Goal: Information Seeking & Learning: Learn about a topic

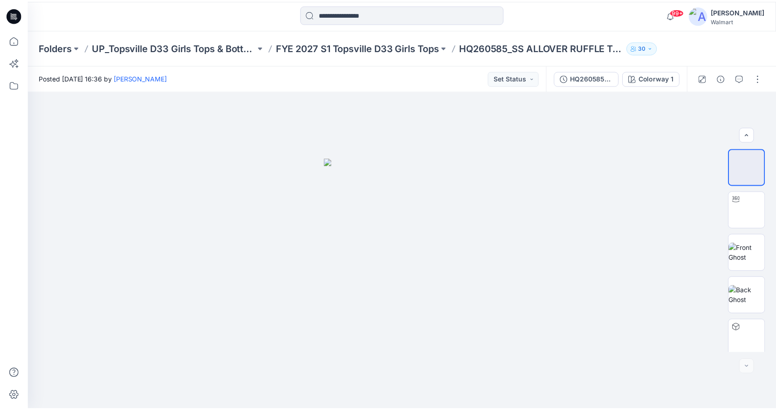
scroll to position [132, 0]
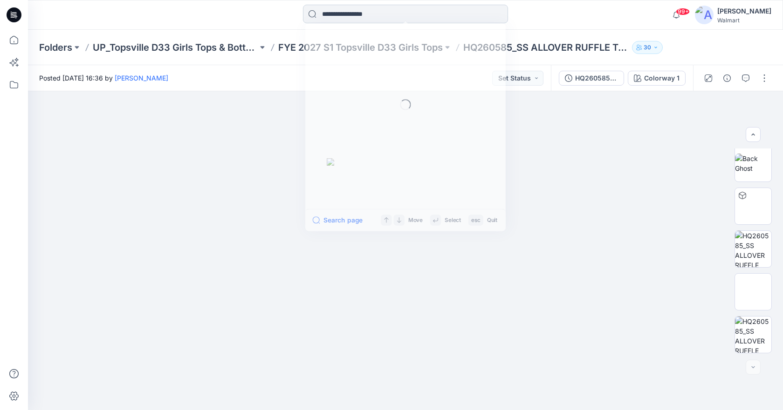
click at [358, 13] on input at bounding box center [405, 14] width 205 height 19
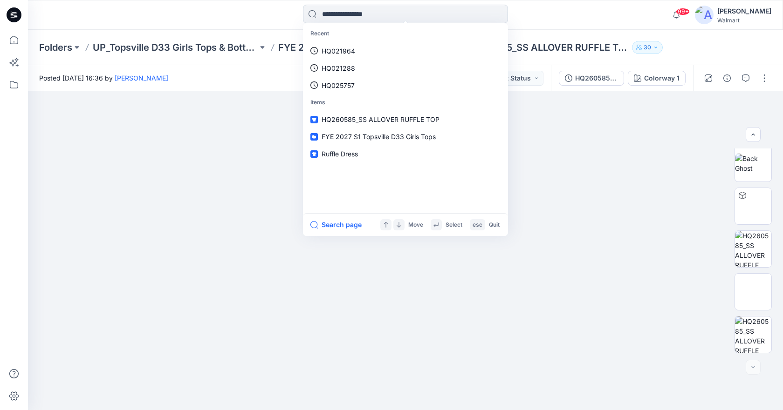
paste input "********"
type input "********"
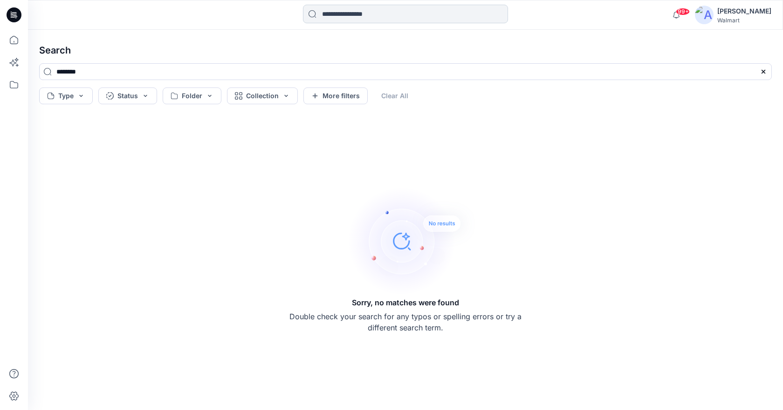
click at [364, 14] on input at bounding box center [405, 14] width 205 height 19
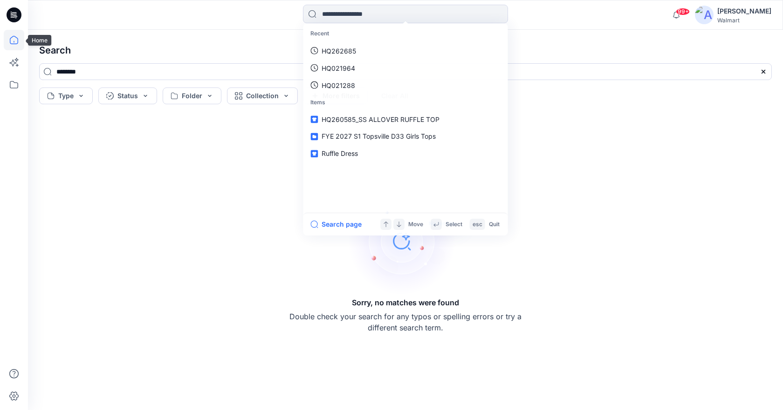
click at [12, 40] on icon at bounding box center [14, 40] width 21 height 21
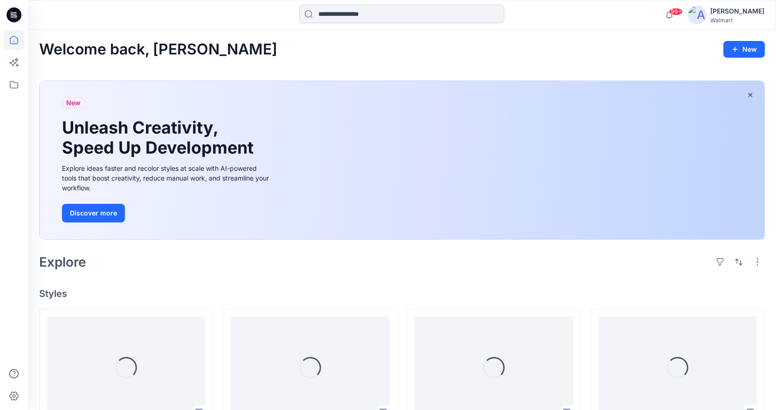
click at [337, 9] on input at bounding box center [401, 14] width 205 height 19
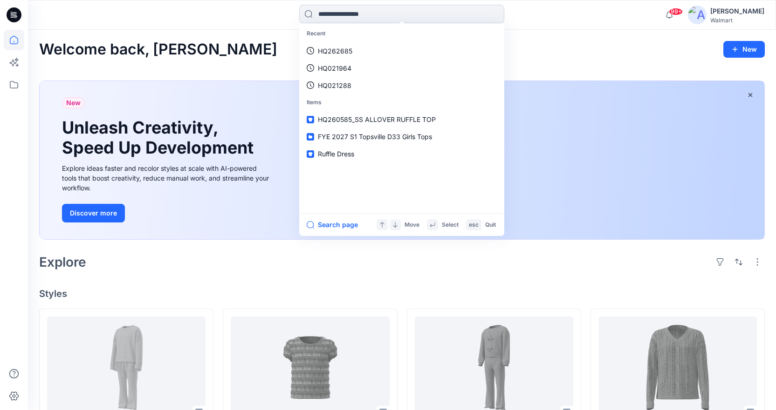
paste input "********"
type input "********"
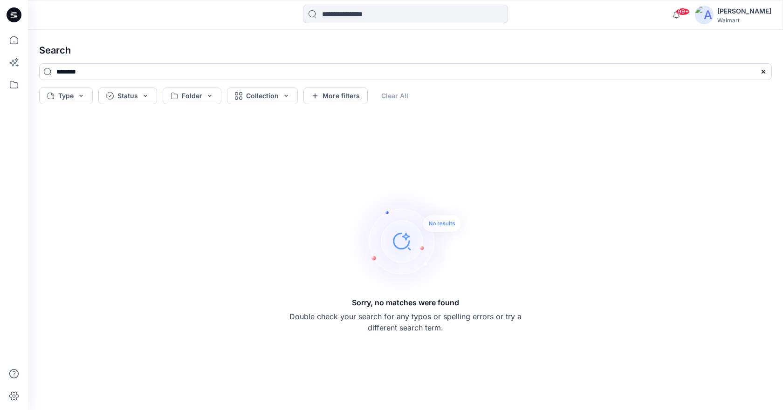
click at [265, 40] on h4 "Search" at bounding box center [405, 50] width 747 height 26
click at [15, 37] on icon at bounding box center [14, 40] width 8 height 8
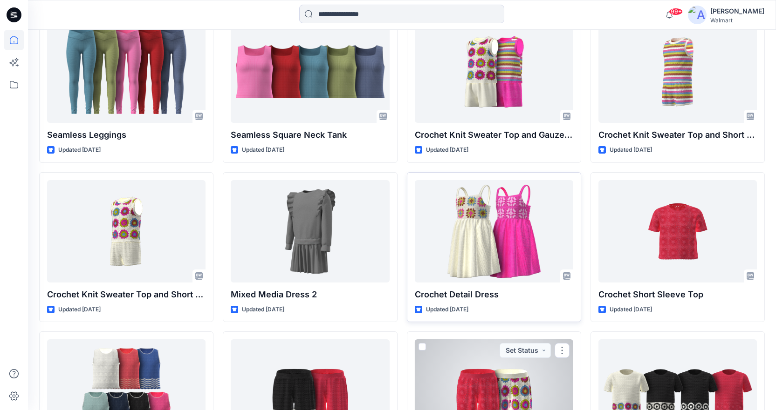
scroll to position [2527, 0]
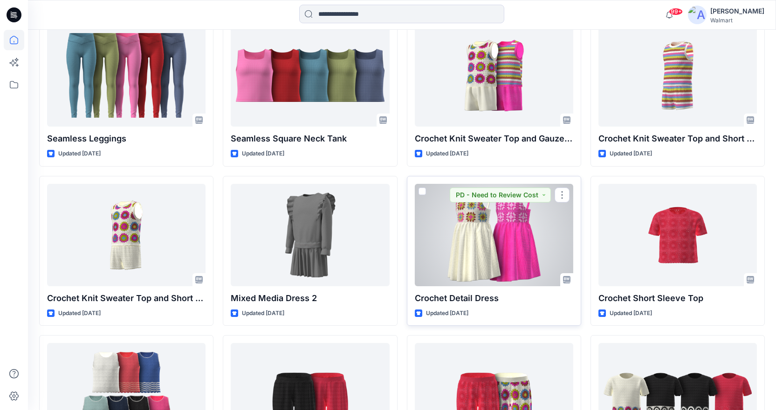
click at [503, 218] on div at bounding box center [494, 235] width 158 height 103
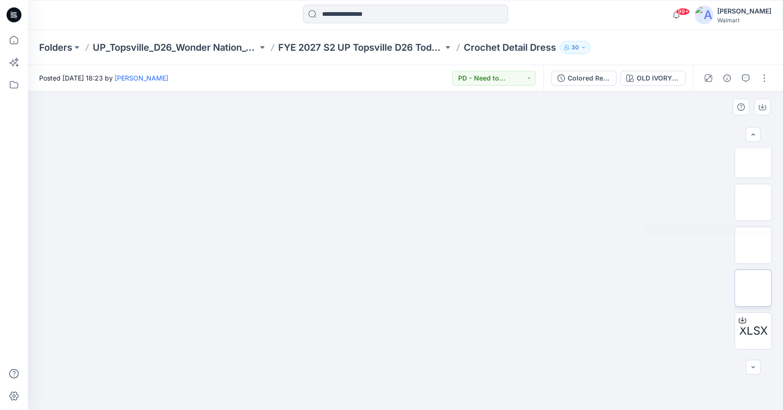
scroll to position [132, 0]
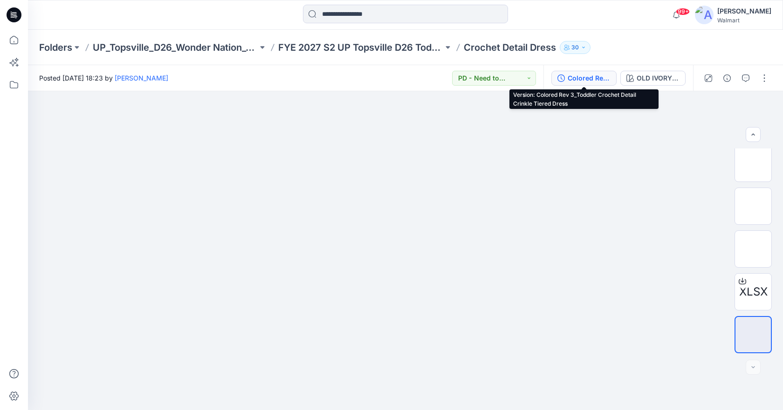
click at [576, 79] on div "Colored Rev 3_Toddler Crochet Detail Crinkle Tiered Dress" at bounding box center [588, 78] width 43 height 10
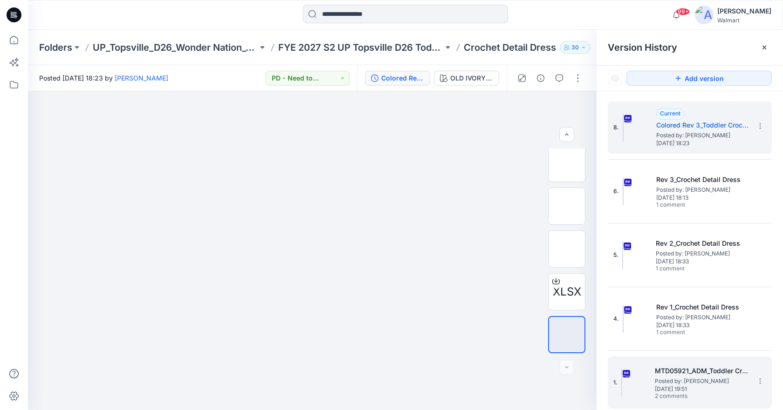
click at [701, 385] on span "Posted by: [PERSON_NAME]" at bounding box center [701, 381] width 93 height 9
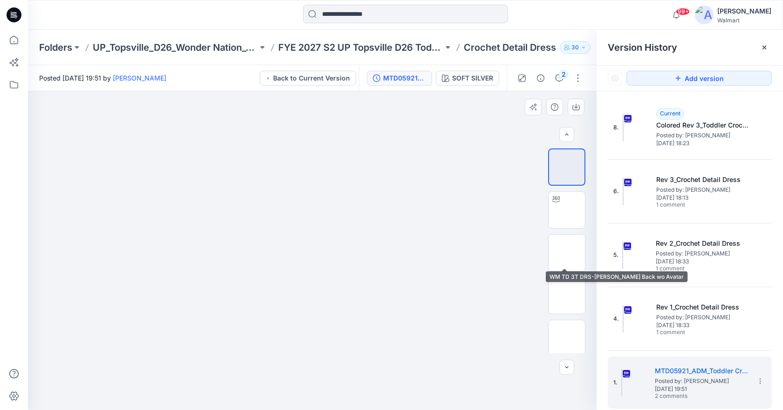
scroll to position [89, 0]
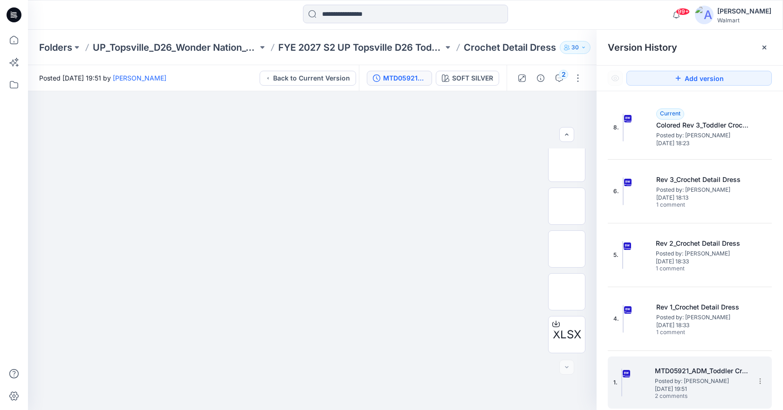
click at [716, 370] on h5 "MTD05921_ADM_Toddler Crochet Detail Crinkle Tiered Dress" at bounding box center [701, 371] width 93 height 11
click at [666, 380] on span "Posted by: [PERSON_NAME]" at bounding box center [701, 381] width 93 height 9
click at [660, 378] on span "Posted by: [PERSON_NAME]" at bounding box center [701, 381] width 93 height 9
click at [691, 377] on span "Posted by: [PERSON_NAME]" at bounding box center [701, 381] width 93 height 9
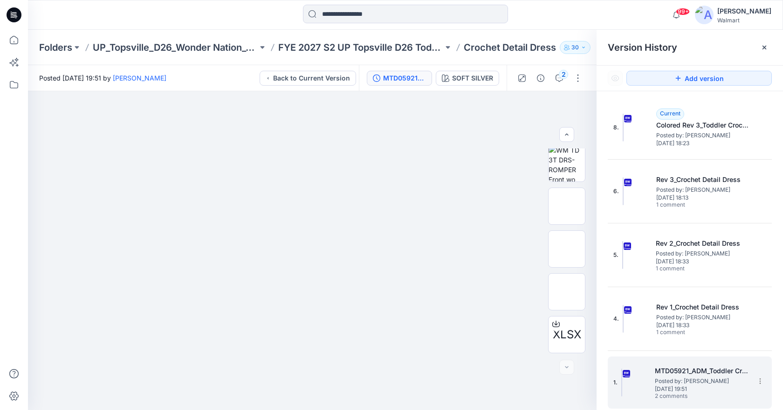
click at [708, 357] on div "1. MTD05921_ADM_Toddler Crochet Detail Crinkle Tiered Dress Posted by: [PERSON_…" at bounding box center [690, 383] width 164 height 52
click at [756, 376] on section at bounding box center [759, 381] width 15 height 15
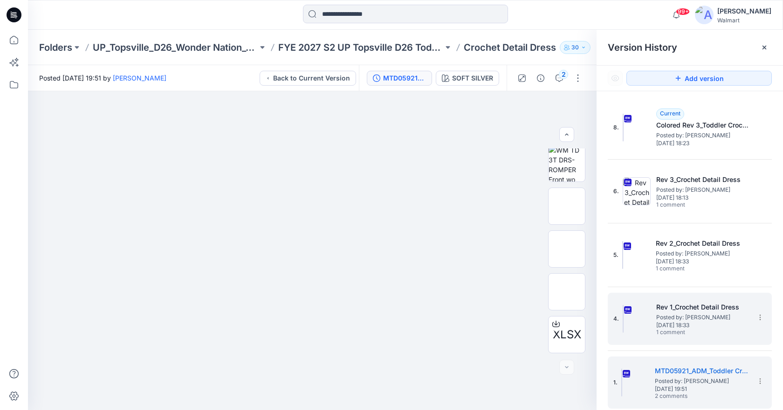
click at [719, 326] on span "[DATE] 18:33" at bounding box center [702, 325] width 93 height 7
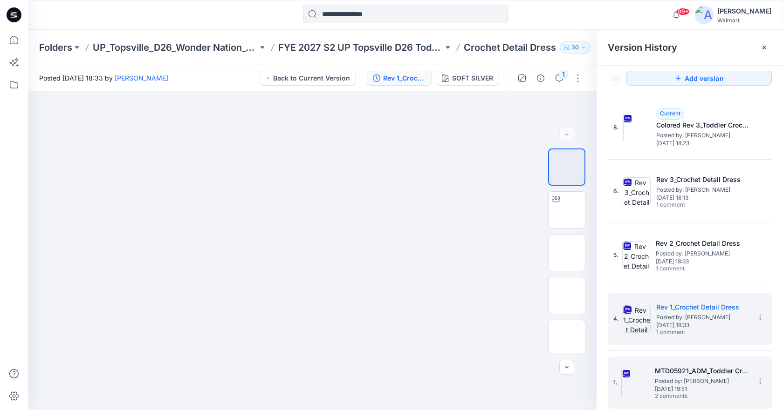
click at [696, 366] on h5 "MTD05921_ADM_Toddler Crochet Detail Crinkle Tiered Dress" at bounding box center [701, 371] width 93 height 11
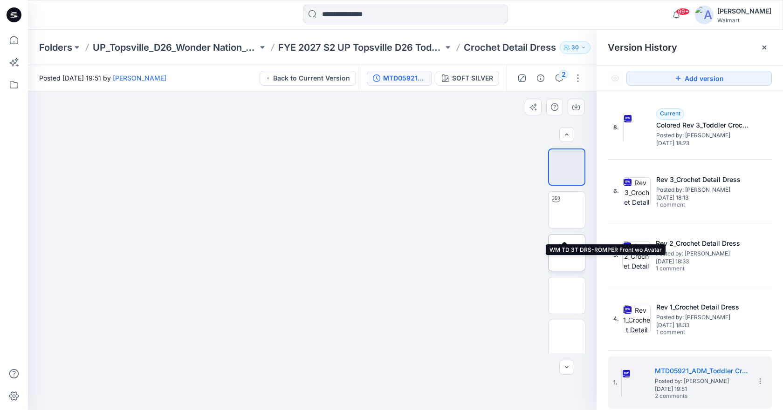
scroll to position [89, 0]
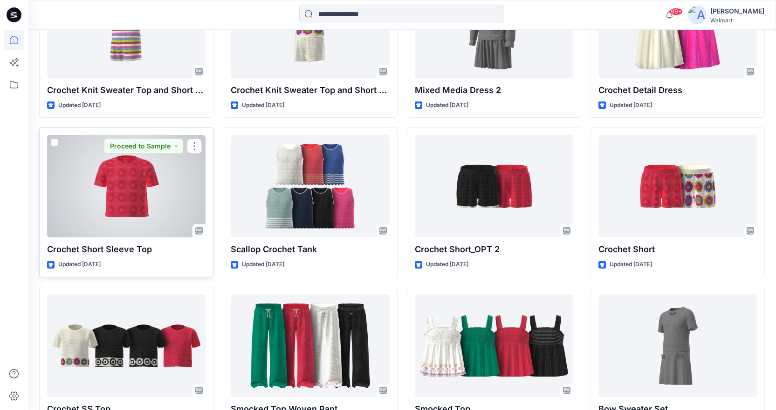
scroll to position [2794, 0]
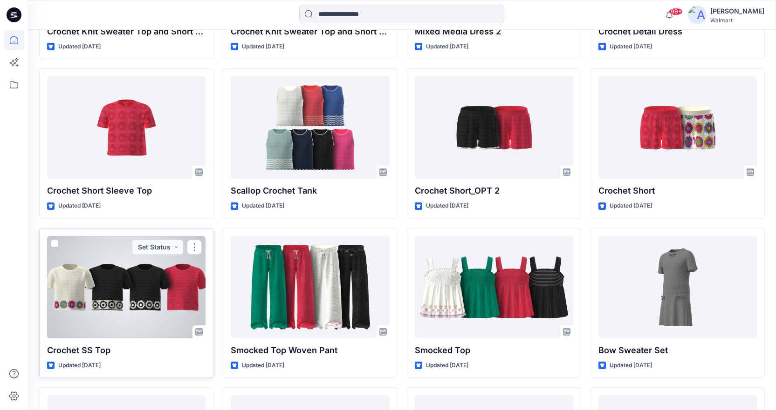
click at [105, 281] on div at bounding box center [126, 287] width 158 height 103
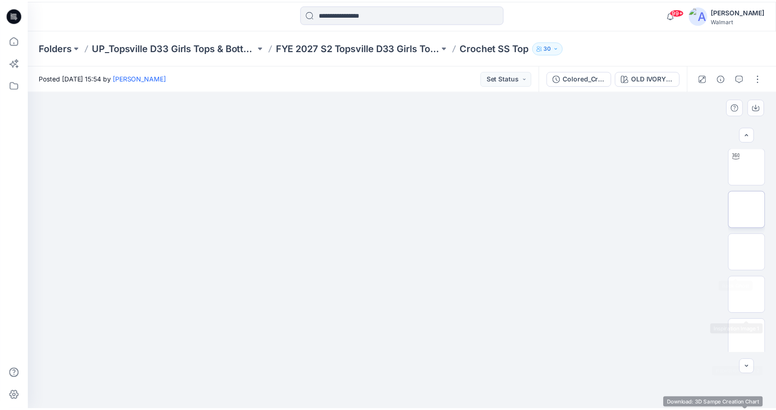
scroll to position [35, 0]
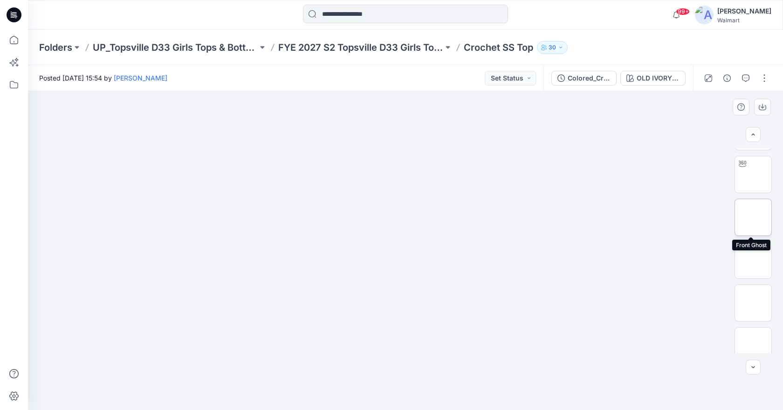
click at [753, 218] on img at bounding box center [753, 218] width 0 height 0
click at [360, 7] on input at bounding box center [405, 14] width 205 height 19
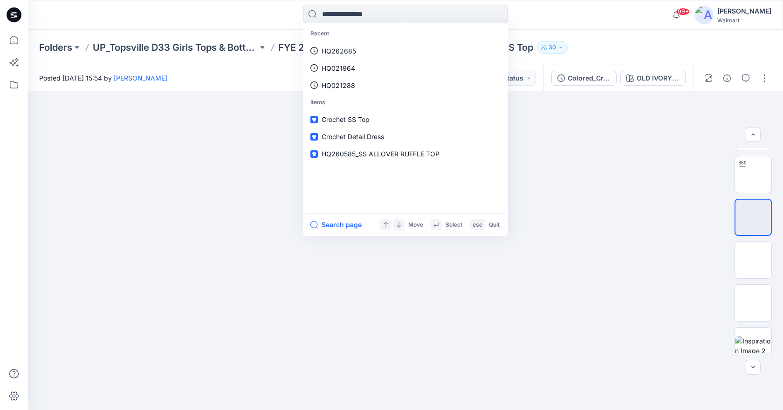
paste input "********"
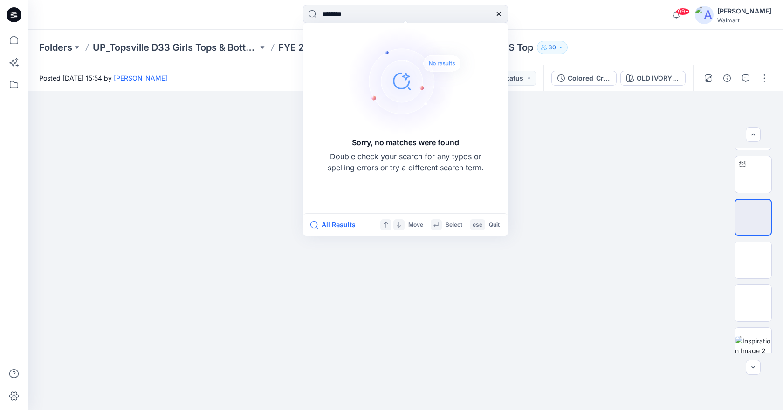
type input "********"
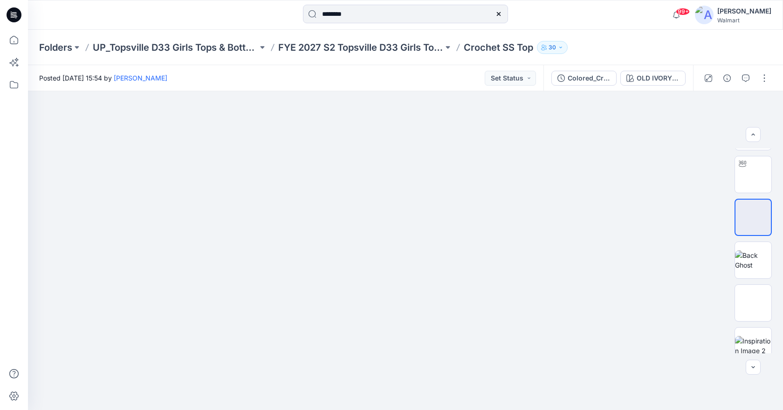
click at [205, 14] on div at bounding box center [122, 15] width 189 height 21
click at [17, 41] on icon at bounding box center [14, 40] width 21 height 21
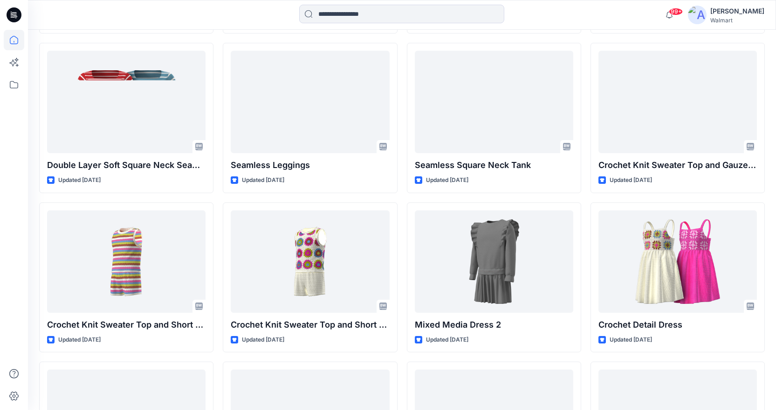
scroll to position [2508, 0]
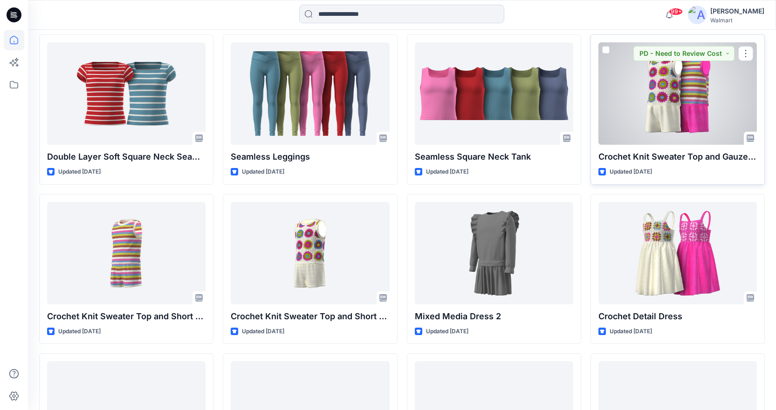
click at [688, 103] on div at bounding box center [677, 93] width 158 height 103
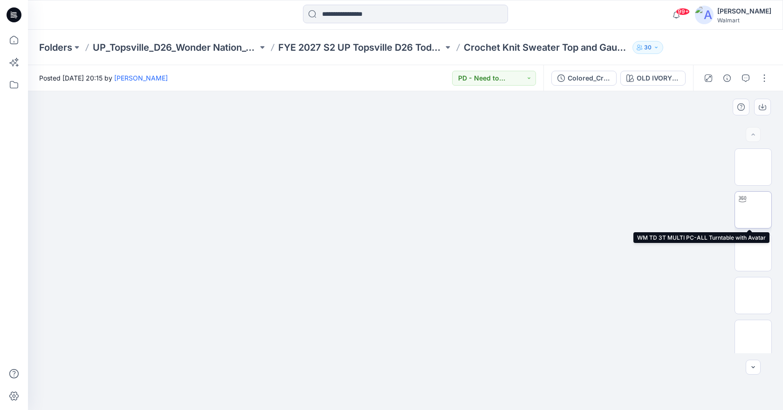
click at [753, 210] on img at bounding box center [753, 210] width 0 height 0
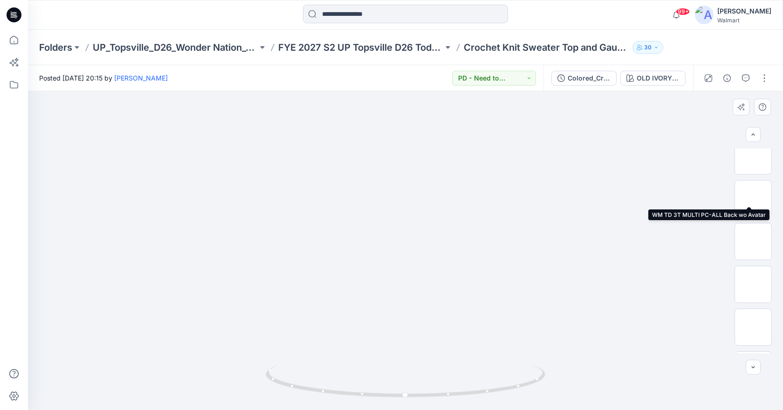
scroll to position [261, 0]
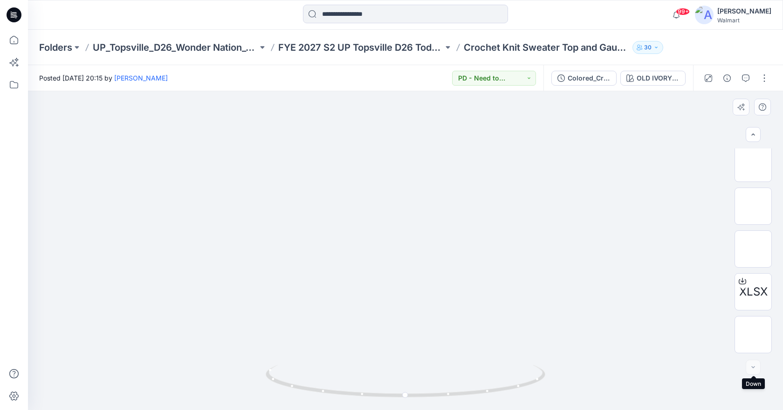
click at [758, 370] on div at bounding box center [752, 367] width 15 height 15
click at [754, 367] on div at bounding box center [752, 367] width 15 height 15
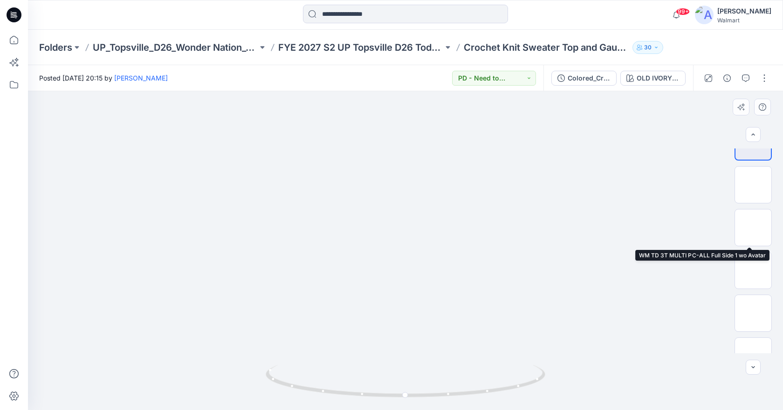
scroll to position [0, 0]
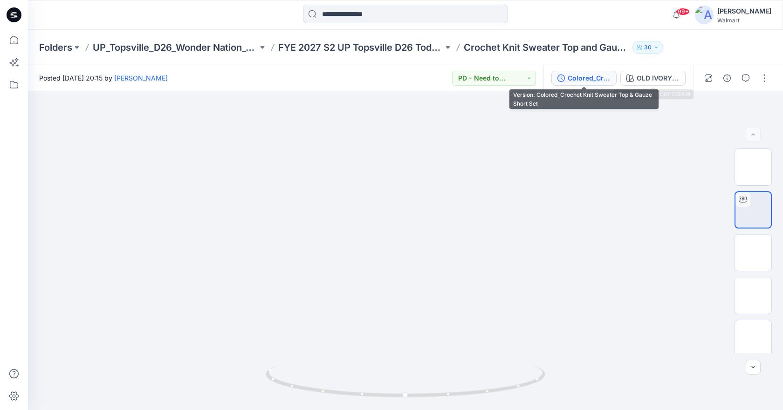
click at [608, 75] on div "Colored_Crochet Knit Sweater Top & Gauze Short Set" at bounding box center [588, 78] width 43 height 10
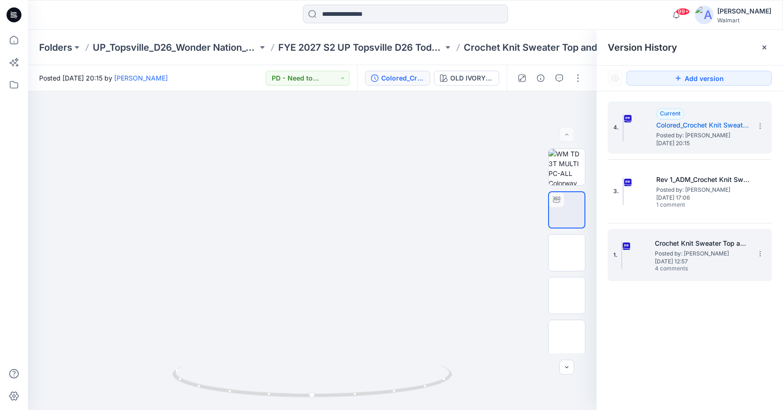
click at [709, 261] on span "Friday, July 25, 2025 12:57" at bounding box center [701, 262] width 93 height 7
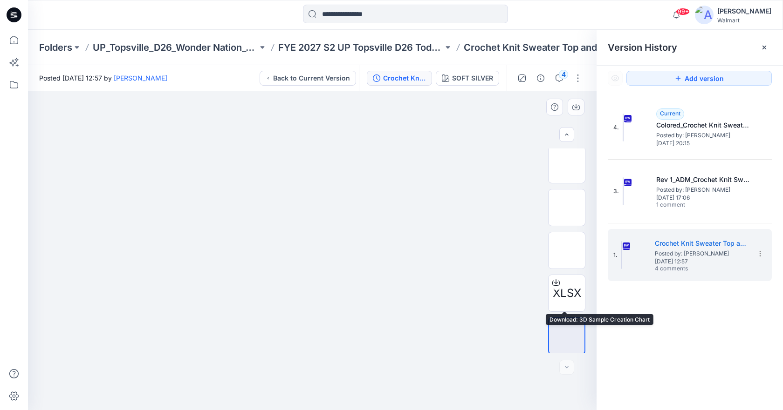
scroll to position [432, 0]
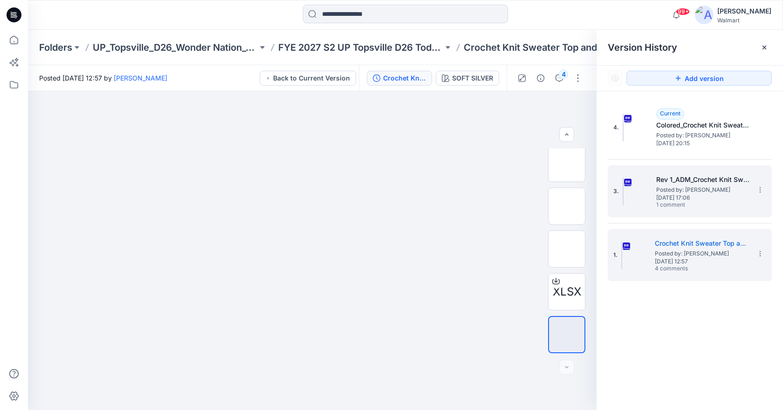
click at [671, 196] on span "Friday, August 15, 2025 17:06" at bounding box center [702, 198] width 93 height 7
click at [688, 248] on h5 "Crochet Knit Sweater Top and Gauze Short Set" at bounding box center [701, 243] width 93 height 11
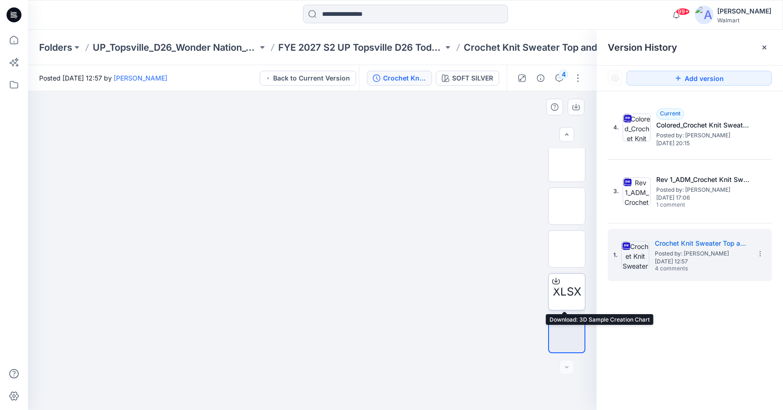
click at [569, 287] on span "XLSX" at bounding box center [567, 292] width 28 height 17
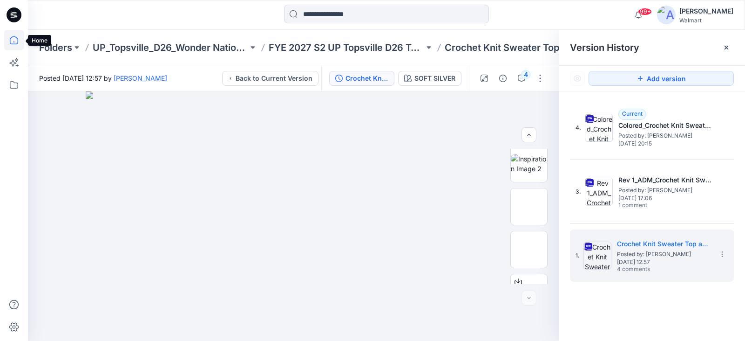
click at [13, 41] on icon at bounding box center [14, 40] width 21 height 21
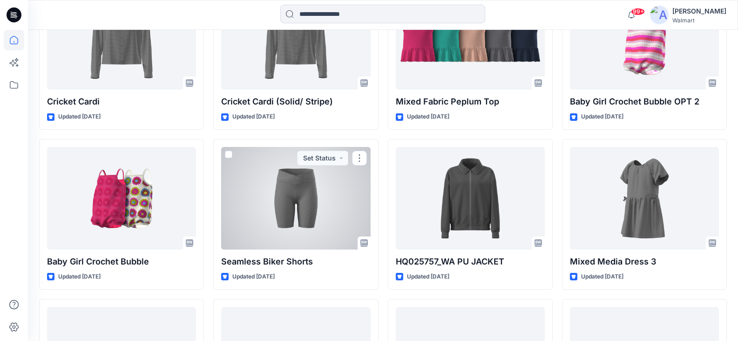
scroll to position [1812, 0]
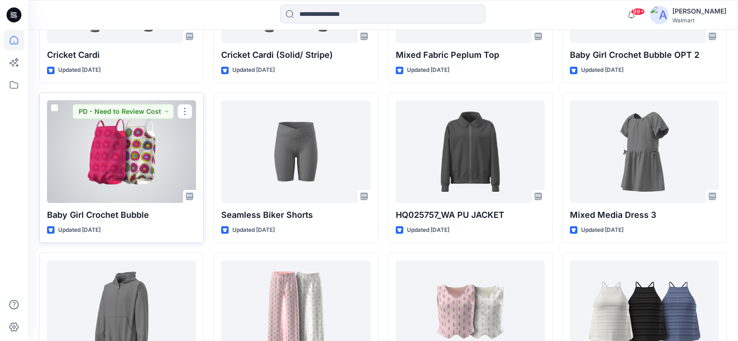
click at [133, 154] on div at bounding box center [121, 151] width 149 height 103
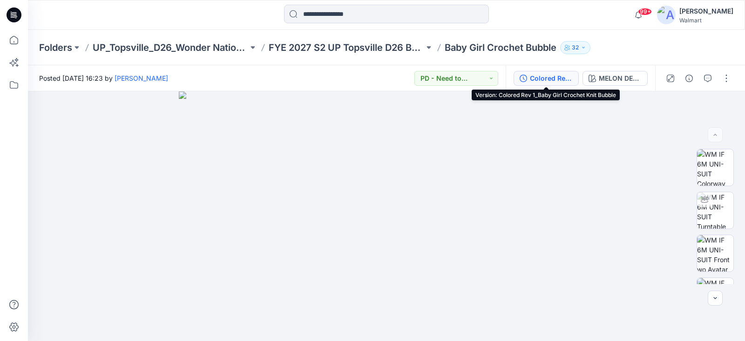
click at [559, 78] on div "Colored Rev 1_Baby Girl Crochet Knit Bubble" at bounding box center [551, 78] width 43 height 10
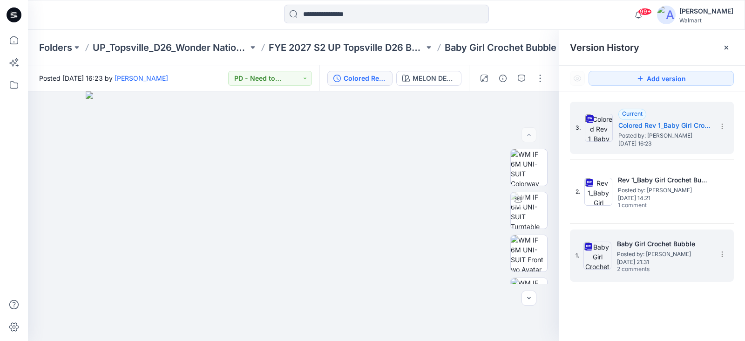
click at [671, 260] on span "Wednesday, July 23, 2025 21:31" at bounding box center [663, 262] width 93 height 7
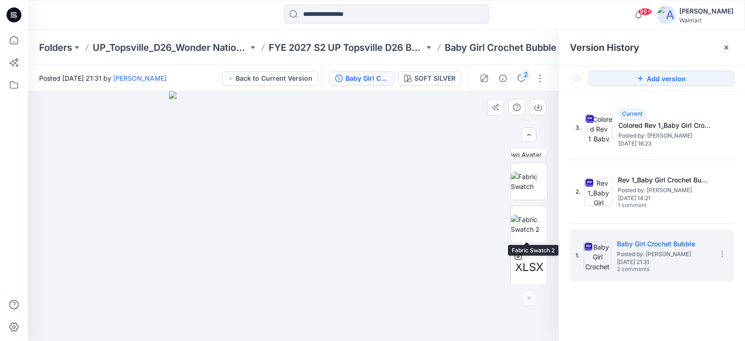
scroll to position [159, 0]
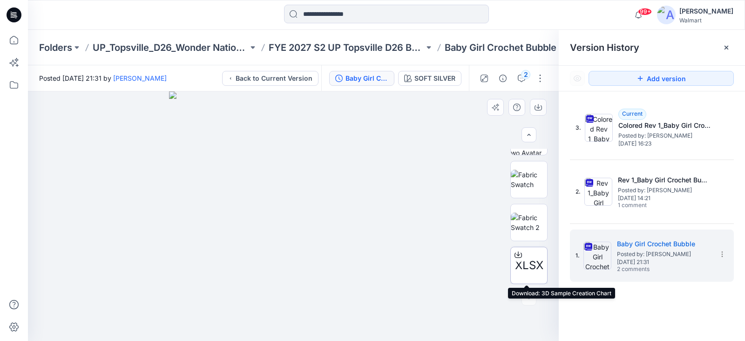
click at [527, 262] on span "XLSX" at bounding box center [529, 265] width 28 height 17
